Goal: Task Accomplishment & Management: Manage account settings

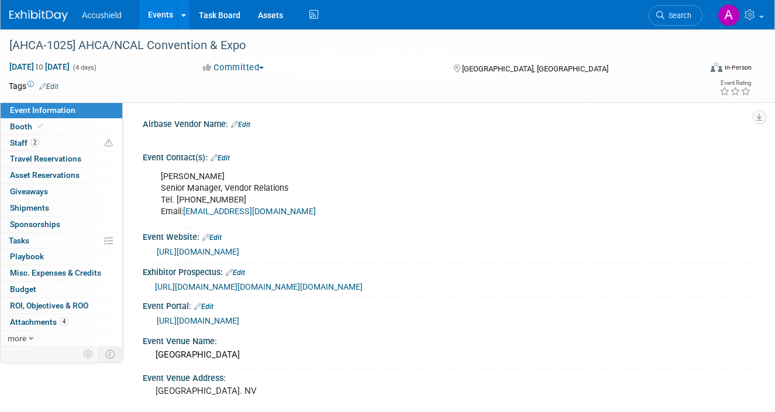
select select "Yes"
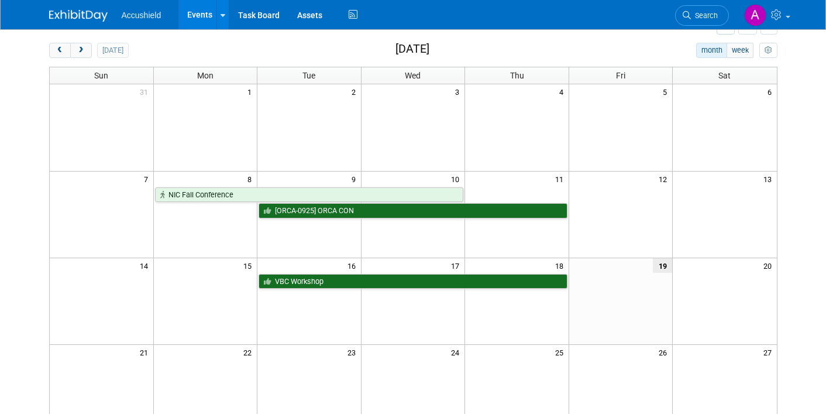
scroll to position [29, 0]
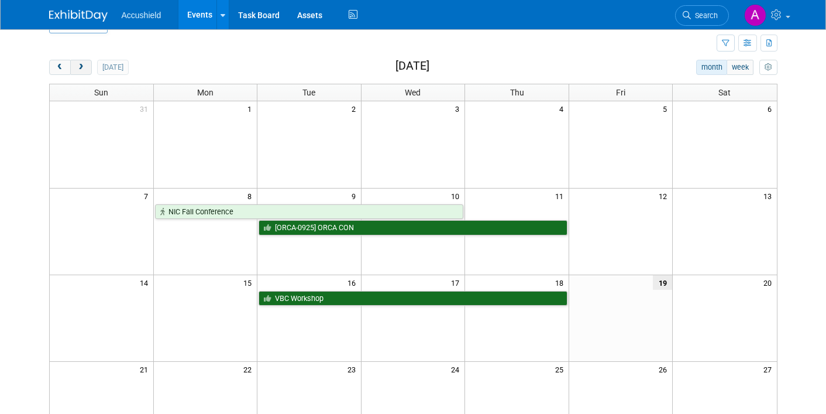
click at [84, 70] on span "next" at bounding box center [81, 68] width 9 height 8
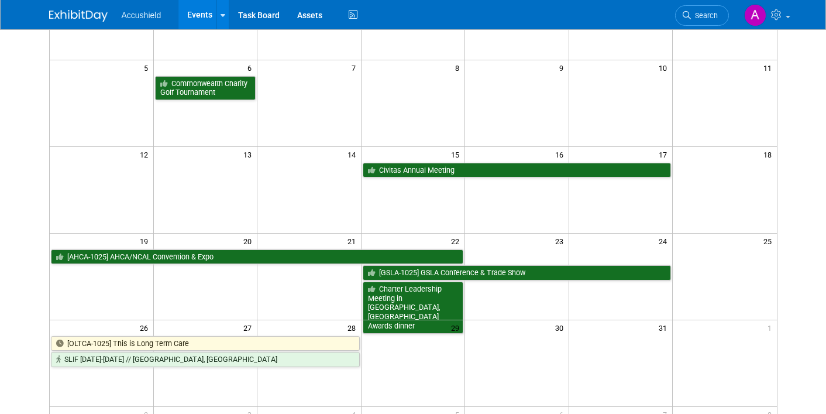
scroll to position [159, 0]
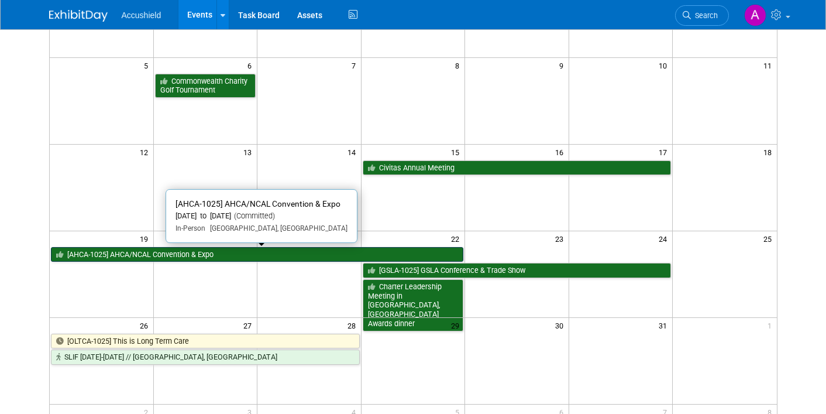
click at [240, 257] on link "[AHCA-1025] AHCA/NCAL Convention & Expo" at bounding box center [257, 254] width 413 height 15
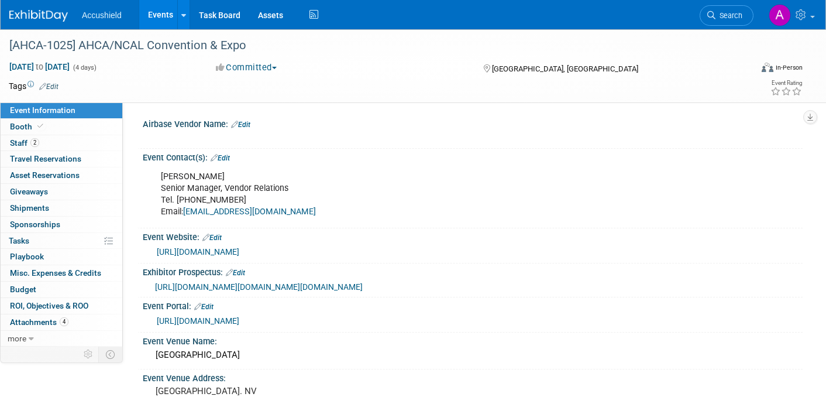
select select "Yes"
select select "WIP"
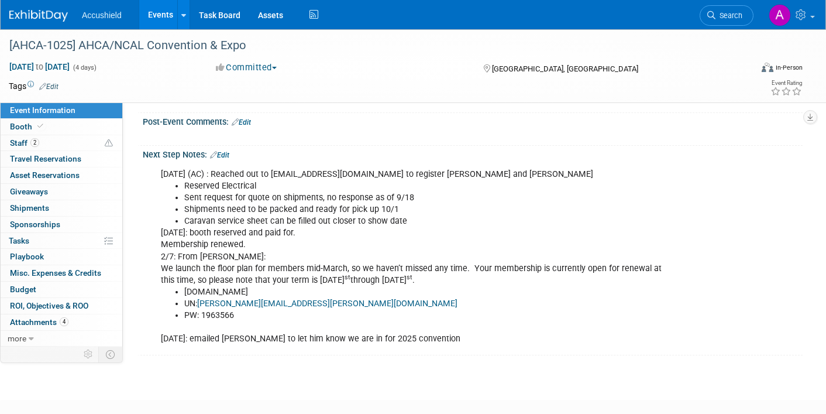
scroll to position [953, 0]
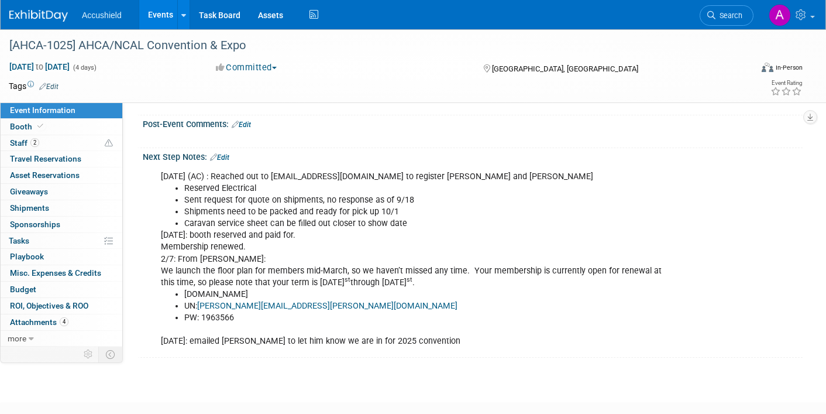
click at [224, 161] on link "Edit" at bounding box center [219, 157] width 19 height 8
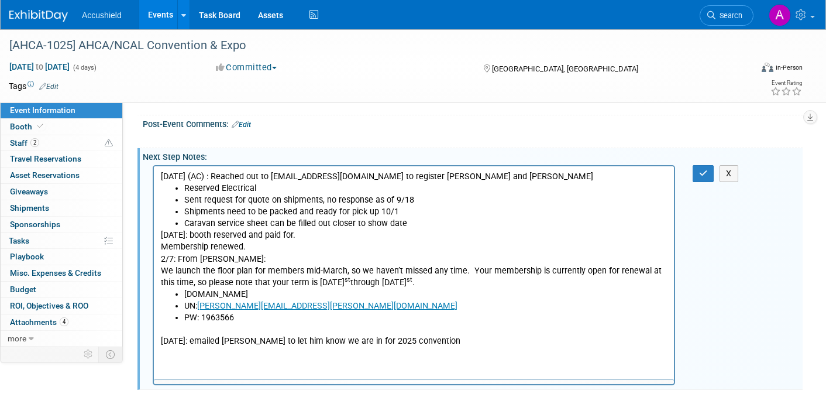
scroll to position [0, 0]
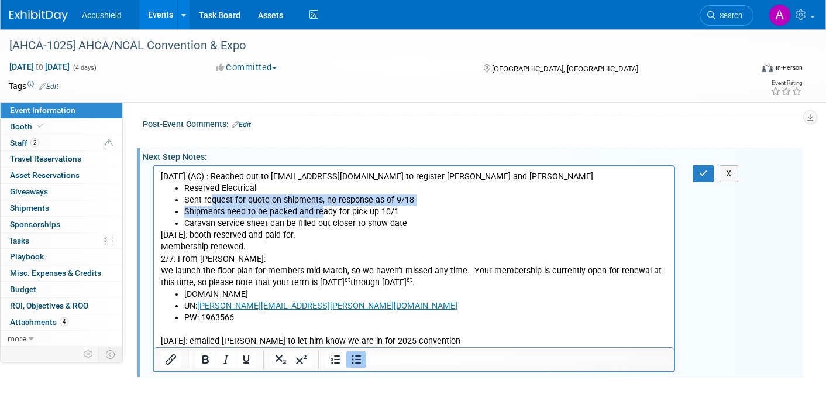
drag, startPoint x: 212, startPoint y: 200, endPoint x: 322, endPoint y: 216, distance: 110.5
click at [322, 216] on ul "Reserved Electrical Sent request for quote on shipments, no response as of 9/18…" at bounding box center [414, 205] width 507 height 47
click at [322, 216] on li "Shipments need to be packed and ready for pick up 10/1" at bounding box center [425, 211] width 483 height 12
drag, startPoint x: 246, startPoint y: 201, endPoint x: 344, endPoint y: 215, distance: 99.3
click at [344, 215] on ul "Reserved Electrical Sent request for quote on shipments, no response as of 9/18…" at bounding box center [414, 205] width 507 height 47
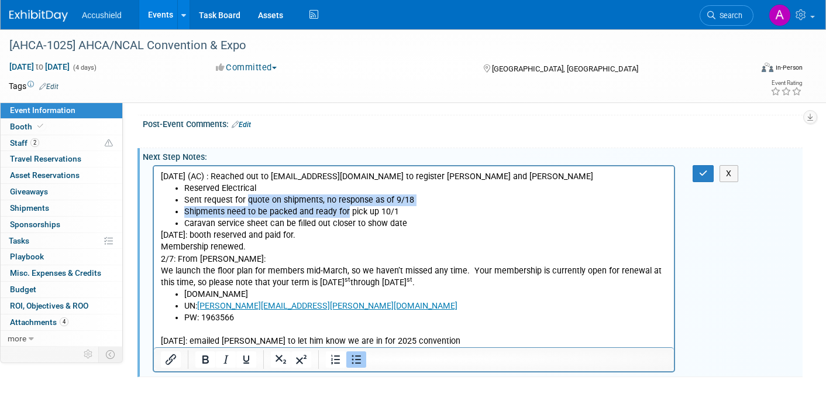
click at [344, 215] on li "Shipments need to be packed and ready for pick up 10/1" at bounding box center [425, 211] width 483 height 12
drag, startPoint x: 315, startPoint y: 199, endPoint x: 360, endPoint y: 217, distance: 48.3
click at [360, 217] on ul "Reserved Electrical Sent request for quote on shipments, no response as of 9/18…" at bounding box center [414, 205] width 507 height 47
click at [360, 217] on li "Caravan service sheet can be filled out closer to show date" at bounding box center [425, 223] width 483 height 12
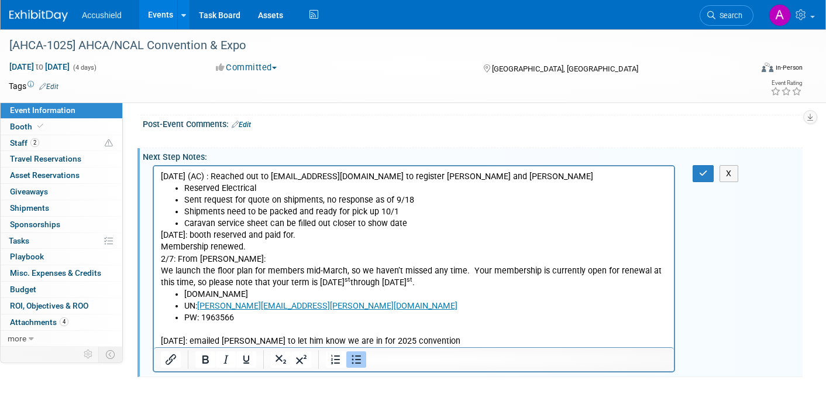
drag, startPoint x: 220, startPoint y: 211, endPoint x: 353, endPoint y: 229, distance: 134.1
click at [353, 229] on body "[DATE] (AC) : Reached out to [EMAIL_ADDRESS][DOMAIN_NAME] to register [PERSON_N…" at bounding box center [414, 258] width 508 height 176
click at [353, 229] on p "[DATE]: booth reserved and paid for. Membership renewed. 2/7: From [PERSON_NAME…" at bounding box center [414, 258] width 507 height 59
drag, startPoint x: 218, startPoint y: 221, endPoint x: 305, endPoint y: 230, distance: 88.3
click at [305, 230] on body "[DATE] (AC) : Reached out to [EMAIL_ADDRESS][DOMAIN_NAME] to register [PERSON_N…" at bounding box center [414, 258] width 508 height 176
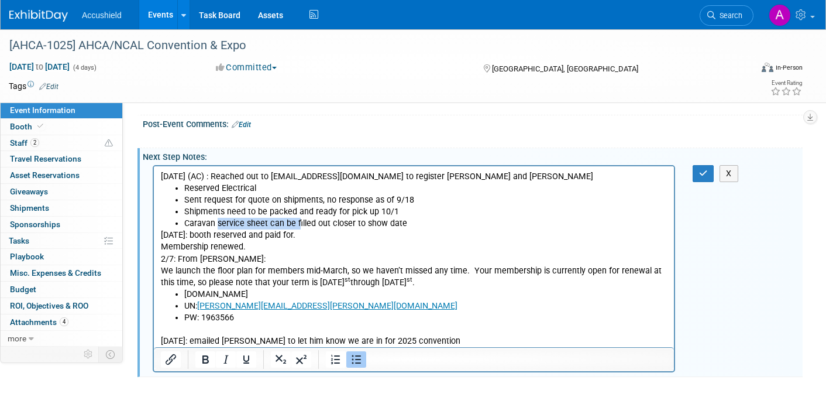
click at [305, 230] on p "[DATE]: booth reserved and paid for. Membership renewed. 2/7: From [PERSON_NAME…" at bounding box center [414, 258] width 507 height 59
click at [218, 177] on p "[DATE] (AC) : Reached out to [EMAIL_ADDRESS][DOMAIN_NAME] to register [PERSON_N…" at bounding box center [414, 176] width 507 height 12
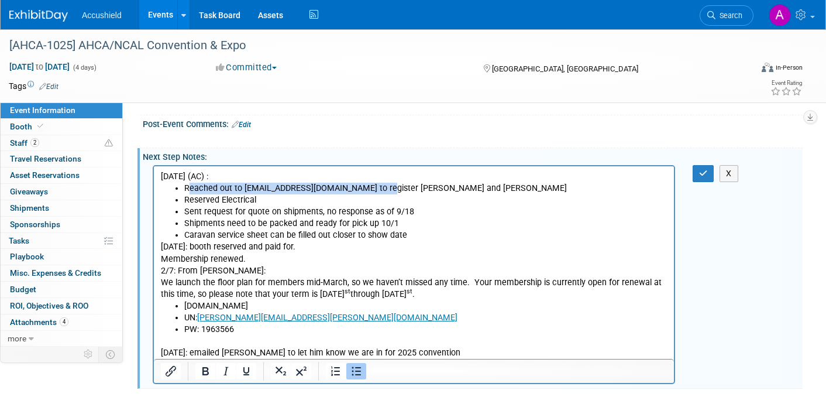
drag, startPoint x: 380, startPoint y: 190, endPoint x: 187, endPoint y: 191, distance: 192.5
click at [187, 191] on li "Reached out to [EMAIL_ADDRESS][DOMAIN_NAME] to register [PERSON_NAME] and [PERS…" at bounding box center [425, 188] width 483 height 12
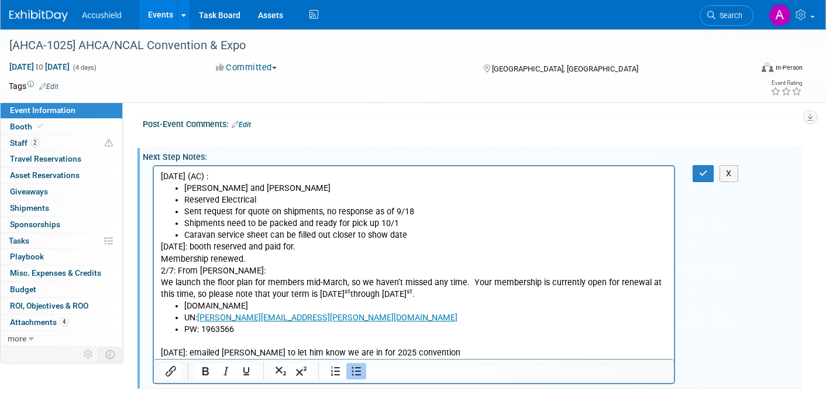
click at [285, 188] on li "[PERSON_NAME] and [PERSON_NAME]" at bounding box center [425, 188] width 483 height 12
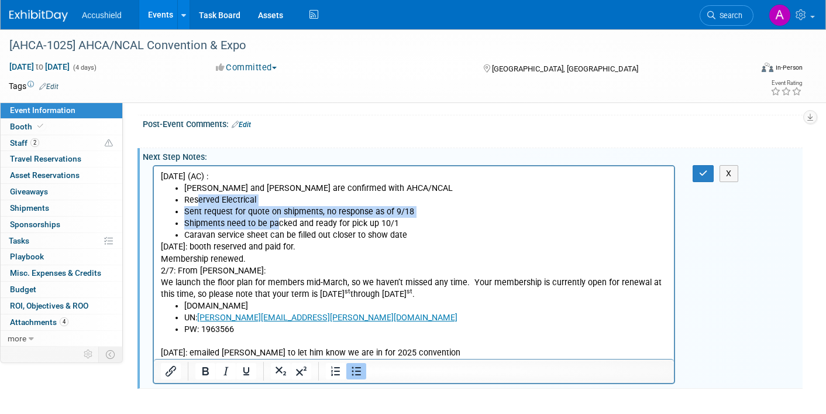
drag, startPoint x: 200, startPoint y: 201, endPoint x: 277, endPoint y: 225, distance: 80.7
click at [277, 225] on ul "[PERSON_NAME] and [PERSON_NAME] are confirmed with AHCA/NCAL Reserved Electrica…" at bounding box center [414, 211] width 507 height 59
click at [277, 225] on li "Shipments need to be packed and ready for pick up 10/1" at bounding box center [425, 223] width 483 height 12
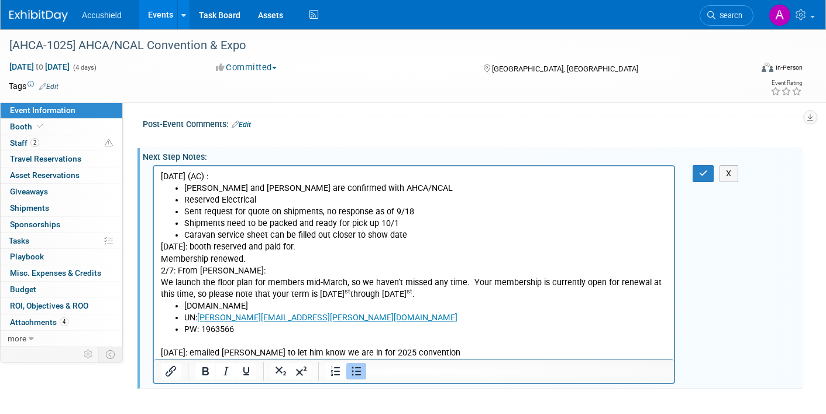
drag, startPoint x: 200, startPoint y: 204, endPoint x: 300, endPoint y: 232, distance: 103.3
click at [300, 232] on ul "[PERSON_NAME] and [PERSON_NAME] are confirmed with AHCA/NCAL Reserved Electrica…" at bounding box center [414, 211] width 507 height 59
click at [300, 232] on li "Caravan service sheet can be filled out closer to show date" at bounding box center [425, 235] width 483 height 12
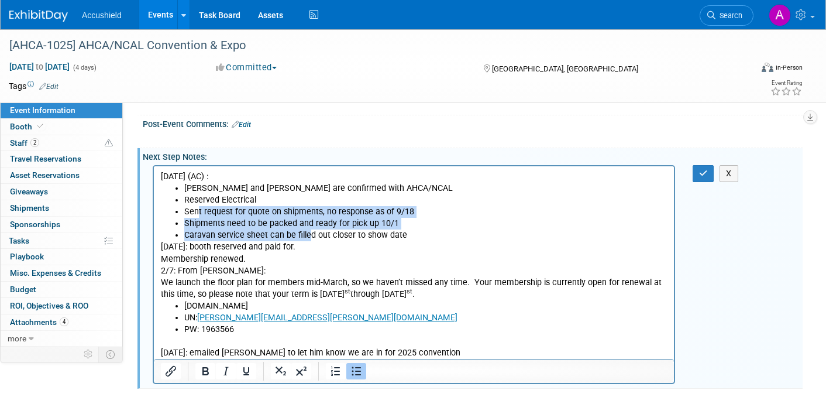
drag, startPoint x: 197, startPoint y: 214, endPoint x: 307, endPoint y: 235, distance: 111.9
click at [307, 235] on ul "[PERSON_NAME] and [PERSON_NAME] are confirmed with AHCA/NCAL Reserved Electrica…" at bounding box center [414, 211] width 507 height 59
click at [307, 235] on li "Caravan service sheet can be filled out closer to show date" at bounding box center [425, 235] width 483 height 12
drag, startPoint x: 240, startPoint y: 213, endPoint x: 325, endPoint y: 235, distance: 87.5
click at [325, 235] on ul "[PERSON_NAME] and [PERSON_NAME] are confirmed with AHCA/NCAL Reserved Electrica…" at bounding box center [414, 211] width 507 height 59
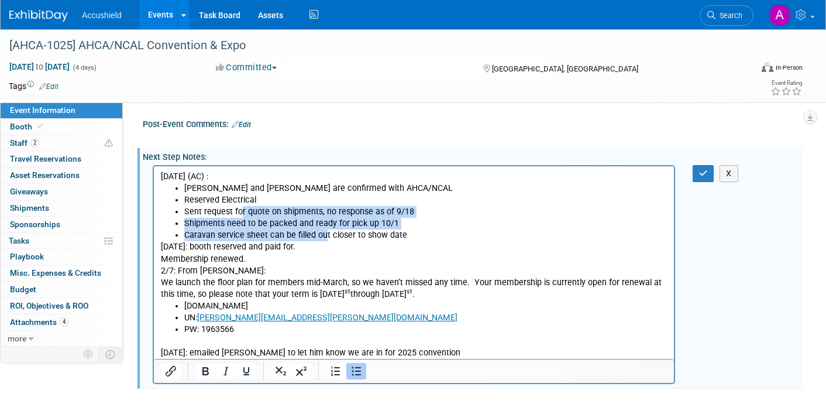
click at [325, 235] on li "Caravan service sheet can be filled out closer to show date" at bounding box center [425, 235] width 483 height 12
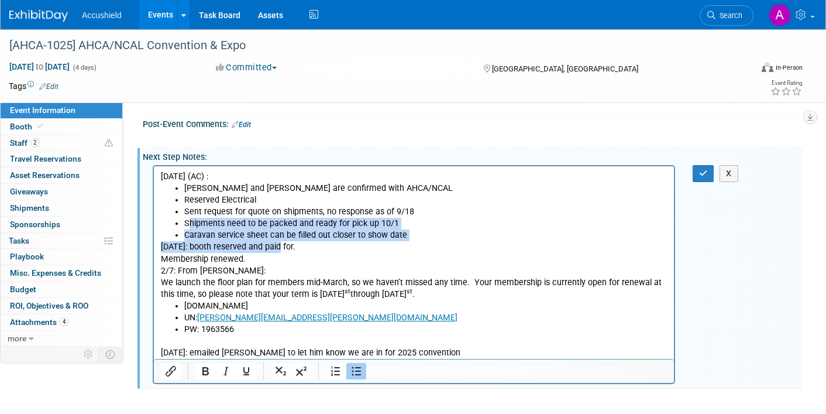
drag, startPoint x: 188, startPoint y: 224, endPoint x: 283, endPoint y: 245, distance: 97.1
click at [283, 245] on body "[DATE] (AC) : [PERSON_NAME] and [PERSON_NAME] are confirmed with AHCA/NCAL Rese…" at bounding box center [414, 264] width 508 height 188
click at [283, 245] on p "[DATE]: booth reserved and paid for. Membership renewed. 2/7: From [PERSON_NAME…" at bounding box center [414, 269] width 507 height 59
drag, startPoint x: 201, startPoint y: 228, endPoint x: 297, endPoint y: 243, distance: 97.2
click at [297, 243] on body "[DATE] (AC) : [PERSON_NAME] and [PERSON_NAME] are confirmed with AHCA/NCAL Rese…" at bounding box center [414, 264] width 508 height 188
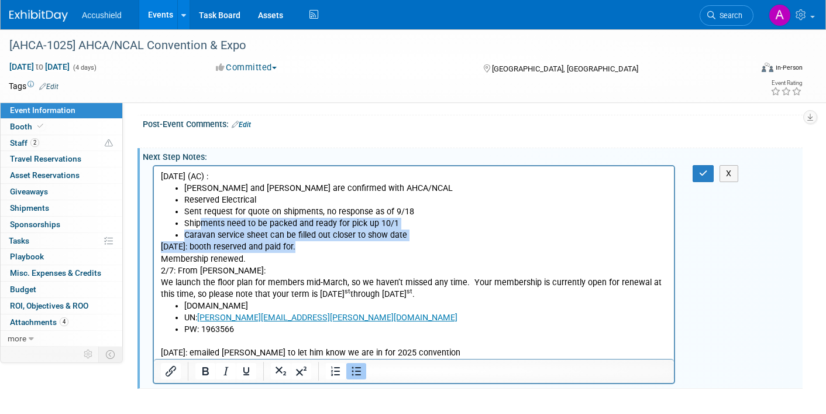
click at [297, 243] on p "[DATE]: booth reserved and paid for. Membership renewed. 2/7: From [PERSON_NAME…" at bounding box center [414, 269] width 507 height 59
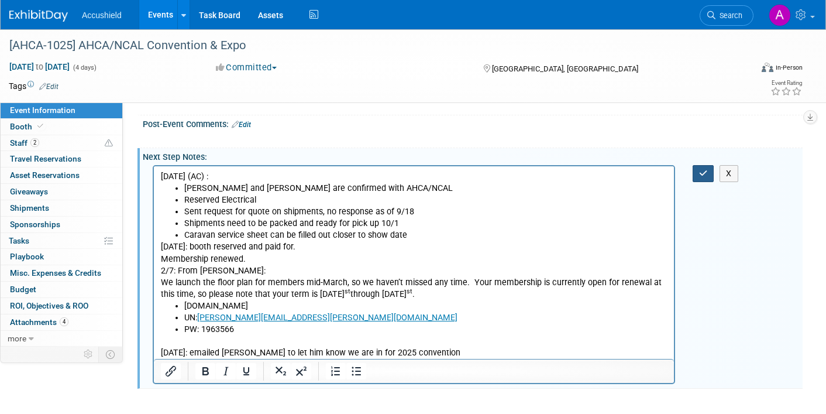
click at [701, 182] on button "button" at bounding box center [704, 173] width 22 height 17
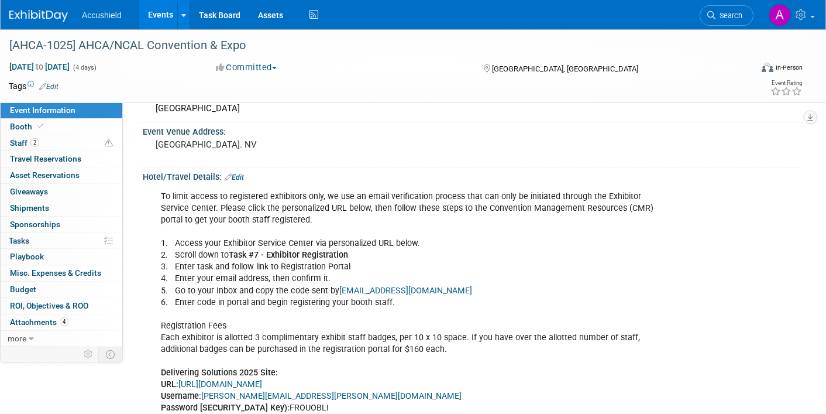
scroll to position [271, 0]
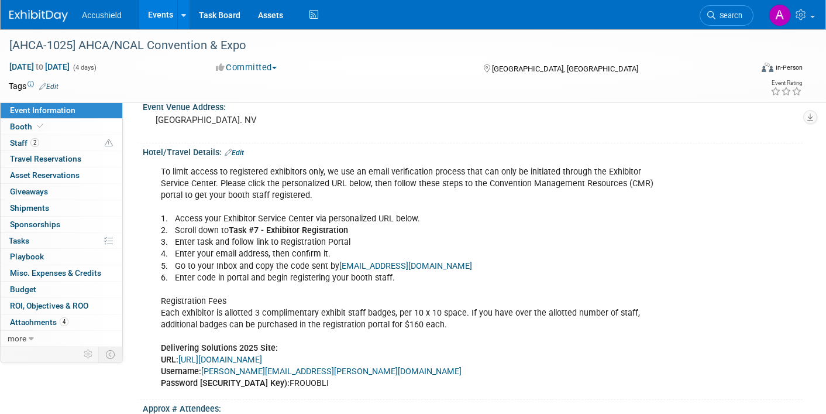
click at [262, 364] on link "[URL][DOMAIN_NAME]" at bounding box center [220, 360] width 84 height 10
